Goal: Task Accomplishment & Management: Manage account settings

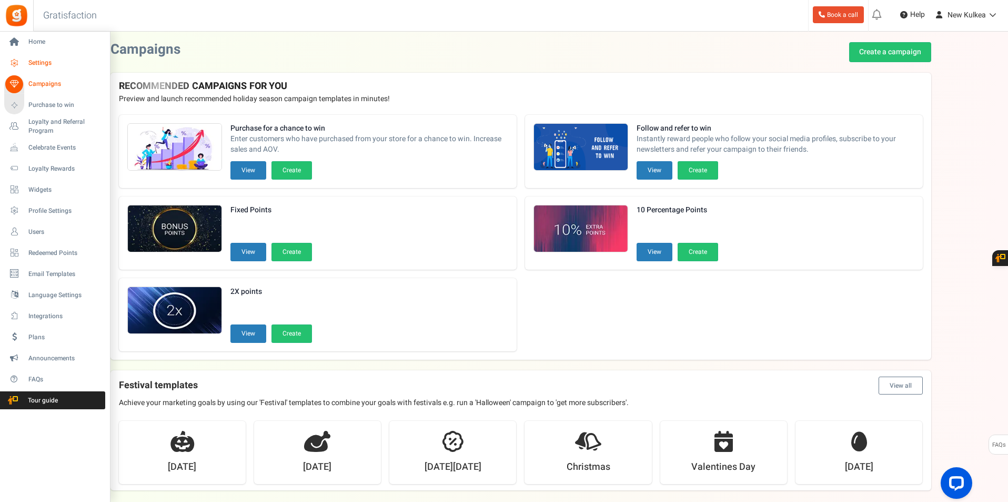
click at [34, 56] on link "Settings" at bounding box center [54, 63] width 101 height 18
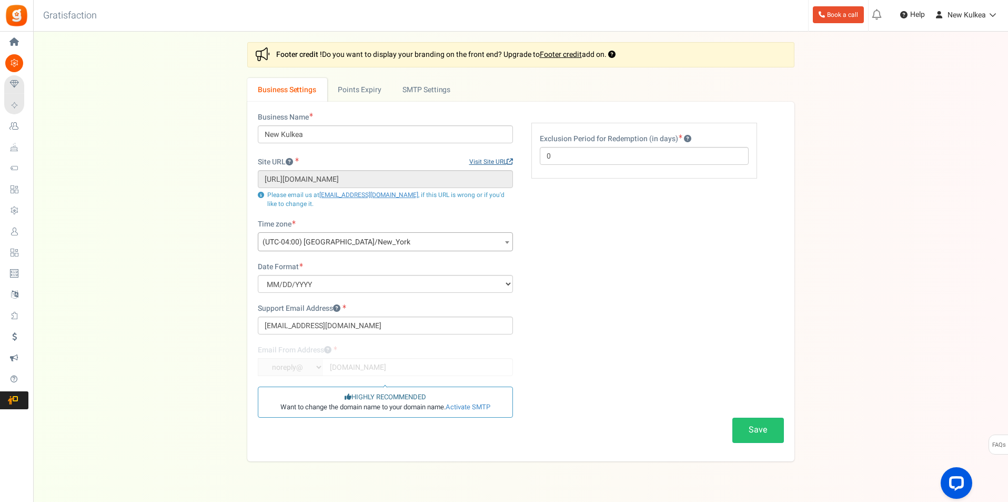
click at [491, 164] on link "Visit Site URL" at bounding box center [491, 161] width 44 height 9
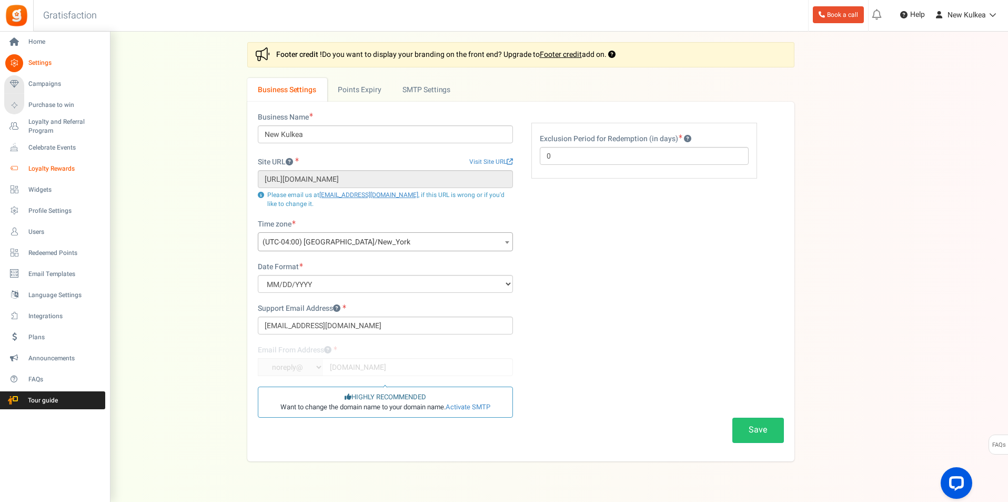
click at [63, 172] on span "Loyalty Rewards" at bounding box center [65, 168] width 74 height 9
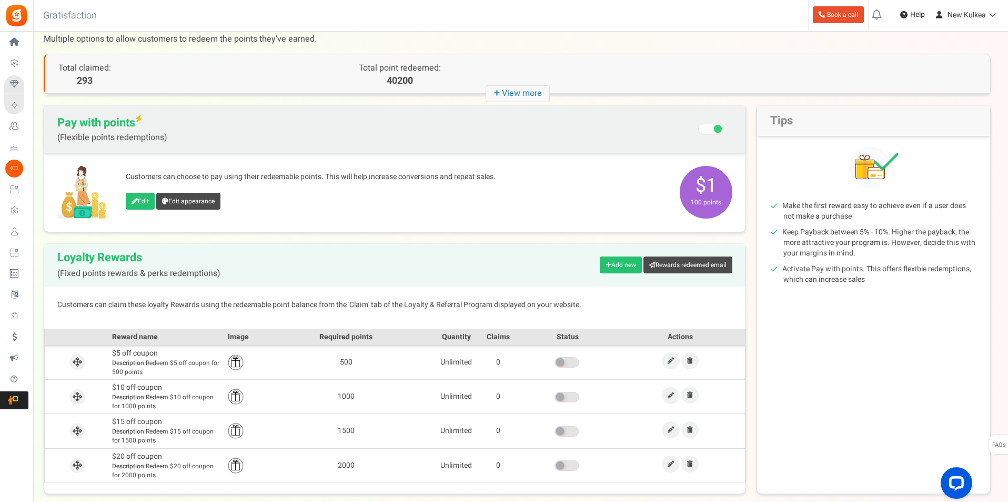
scroll to position [87, 0]
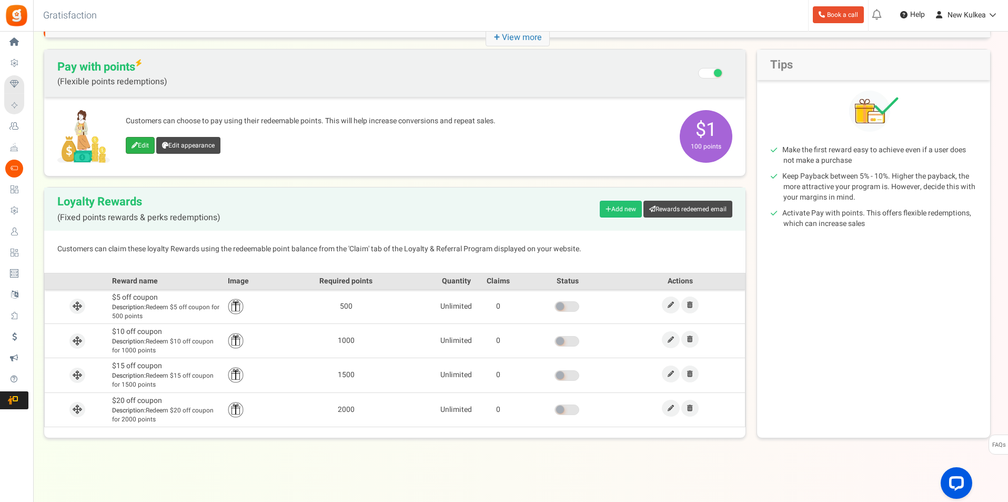
click at [143, 147] on link "Edit" at bounding box center [140, 145] width 29 height 17
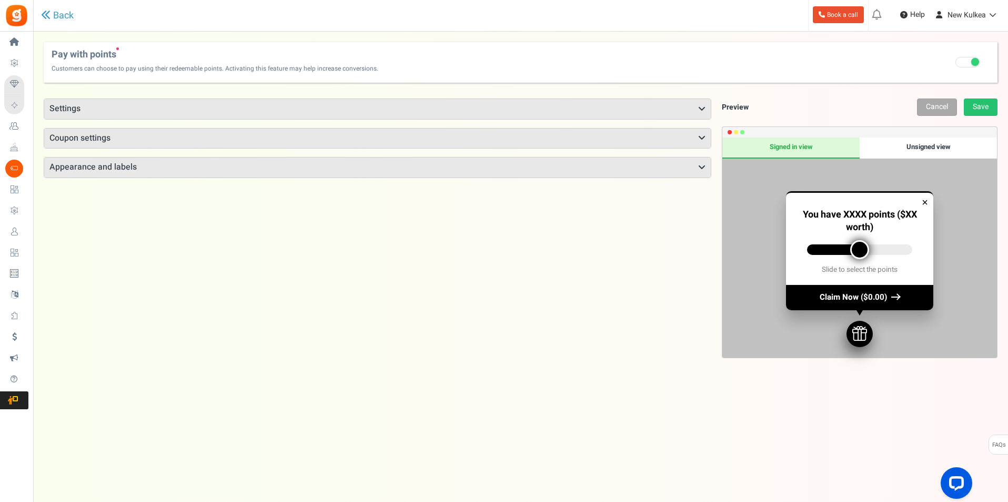
click at [299, 169] on h3 "Appearance and labels" at bounding box center [377, 167] width 667 height 20
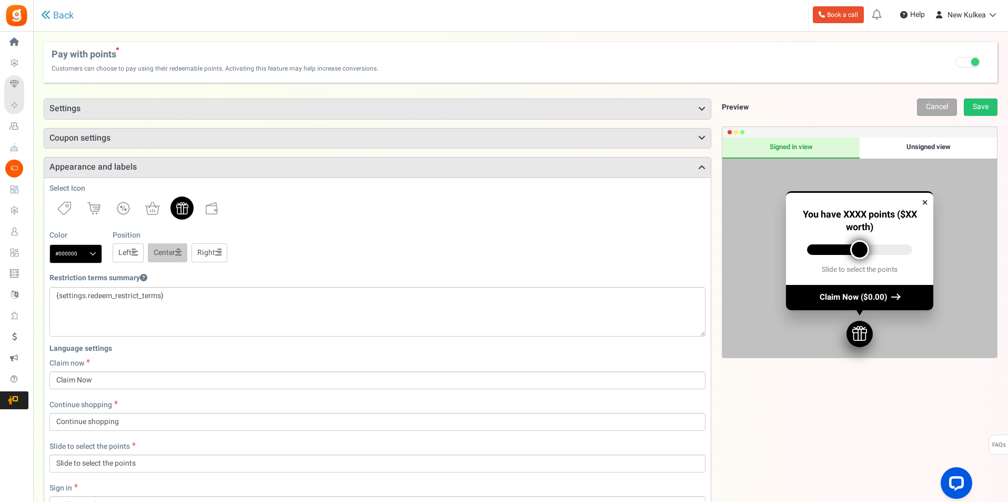
click at [24, 168] on link "Loyalty Rewards" at bounding box center [16, 168] width 24 height 18
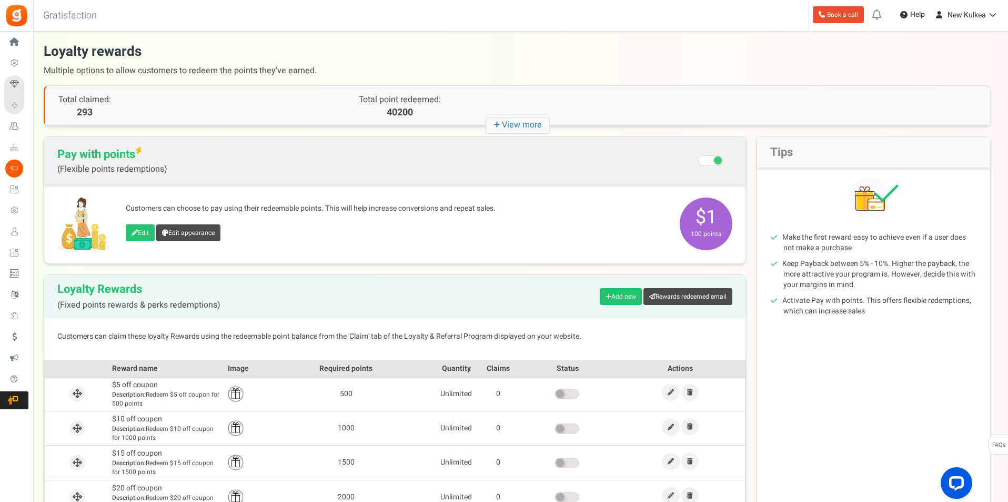
click at [137, 243] on div "Edit Edit appearance" at bounding box center [398, 233] width 544 height 19
click at [137, 233] on icon at bounding box center [135, 232] width 6 height 6
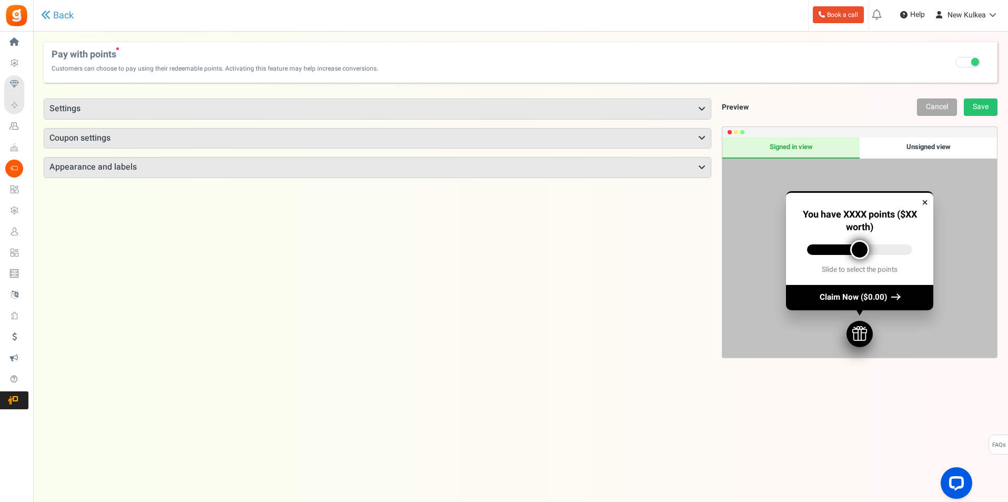
click at [349, 170] on h3 "Appearance and labels" at bounding box center [377, 167] width 667 height 20
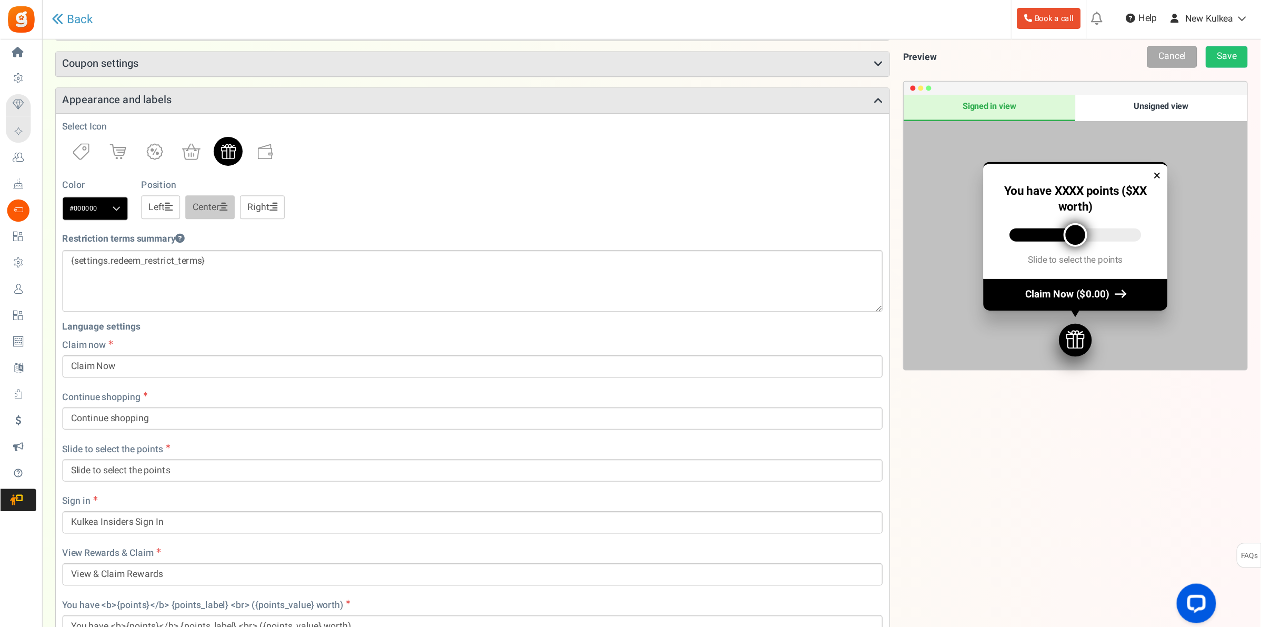
scroll to position [87, 0]
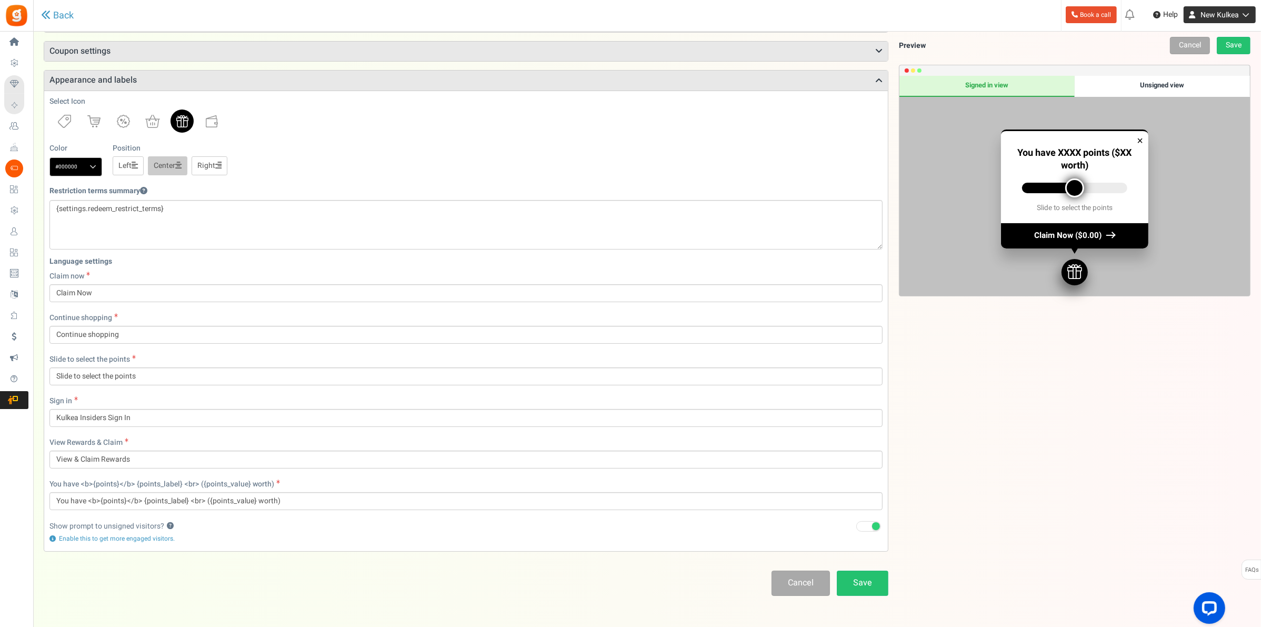
click at [1010, 13] on span "New Kulkea" at bounding box center [1219, 14] width 38 height 11
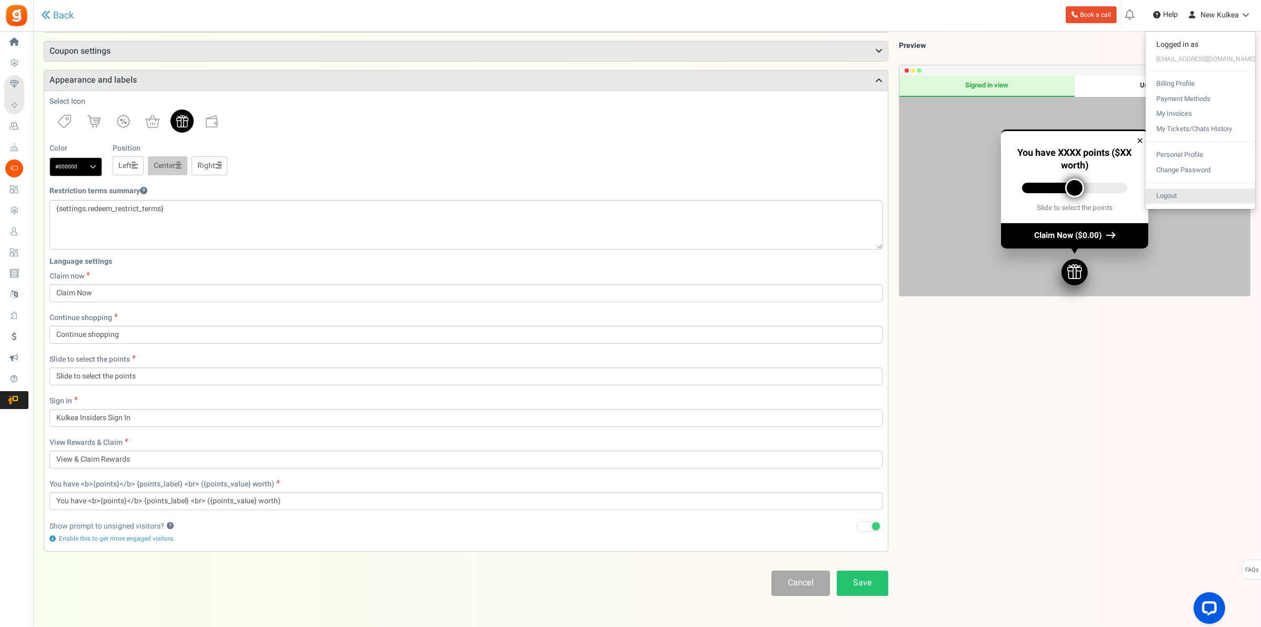
click at [1010, 195] on link "Logout" at bounding box center [1200, 195] width 109 height 15
